Goal: Task Accomplishment & Management: Complete application form

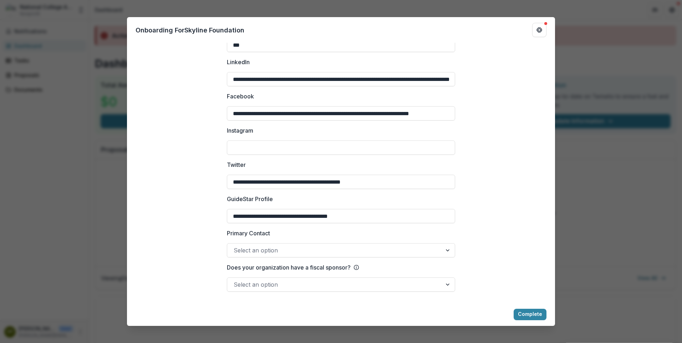
scroll to position [927, 0]
click at [449, 251] on div at bounding box center [448, 251] width 13 height 14
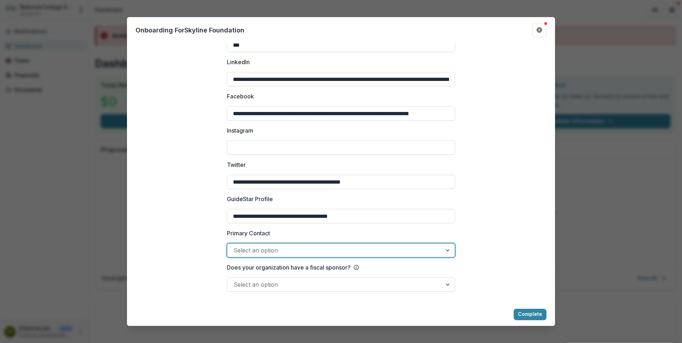
click at [449, 250] on div at bounding box center [448, 251] width 13 height 14
click at [445, 283] on div at bounding box center [448, 285] width 13 height 14
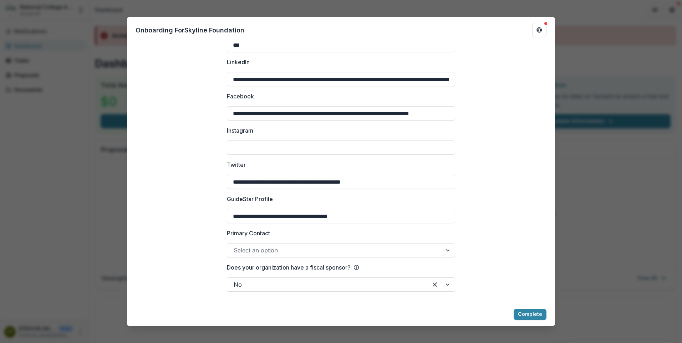
click at [447, 250] on div at bounding box center [448, 251] width 13 height 14
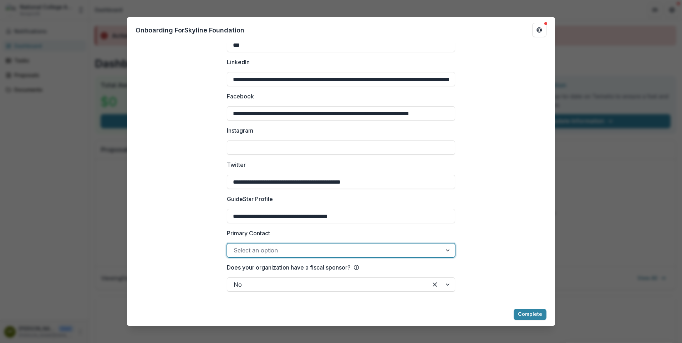
click at [447, 250] on div at bounding box center [448, 251] width 13 height 14
click at [540, 314] on button "Complete" at bounding box center [529, 314] width 33 height 11
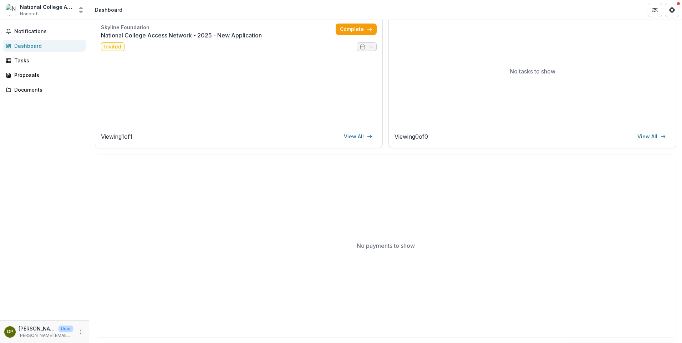
scroll to position [0, 0]
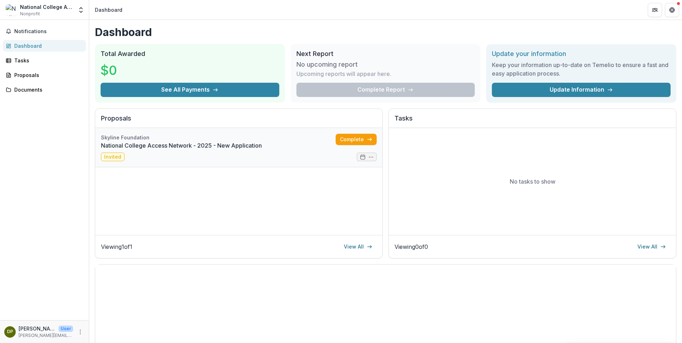
click at [233, 141] on link "National College Access Network - 2025 - New Application" at bounding box center [218, 145] width 235 height 9
